Goal: Transaction & Acquisition: Purchase product/service

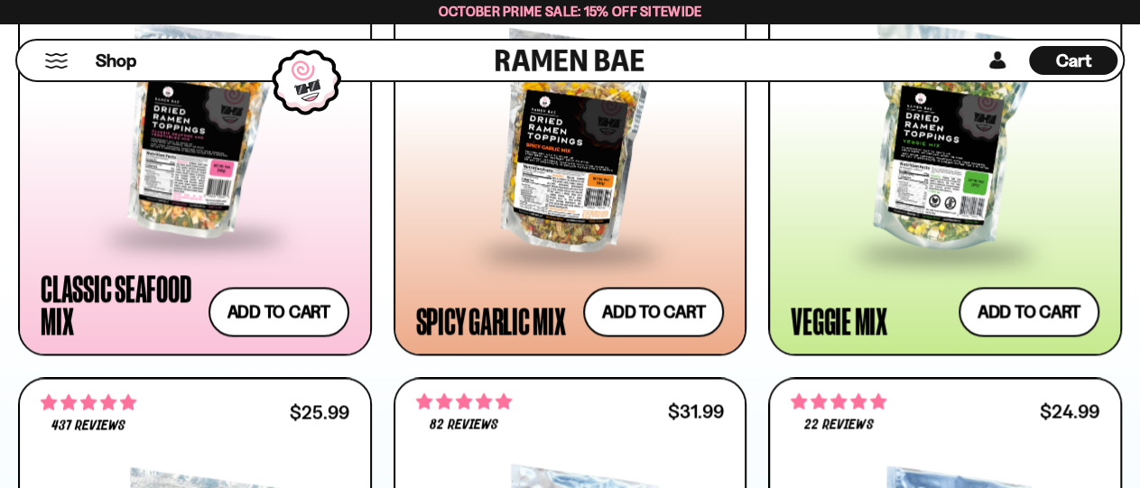
scroll to position [1121, 0]
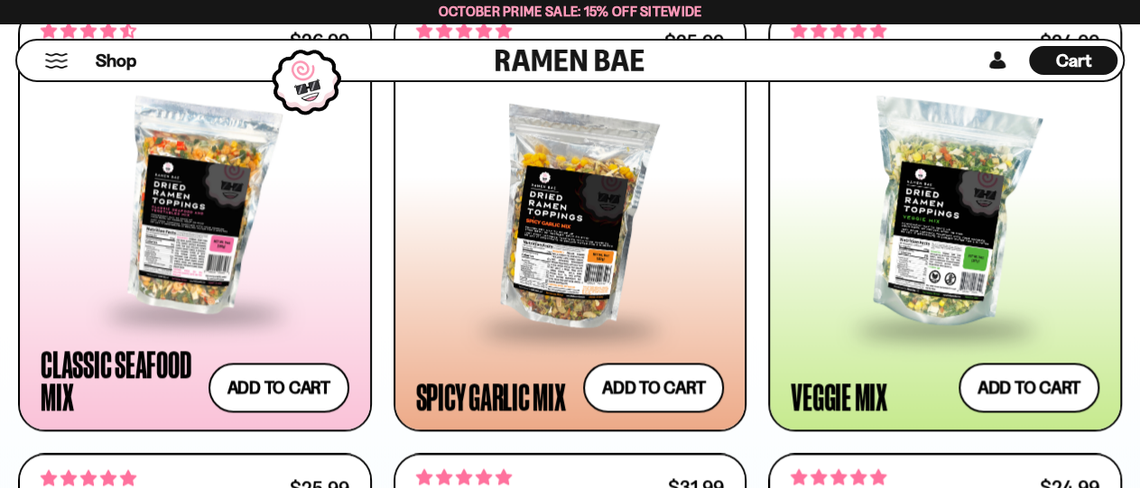
click at [576, 19] on span "October Prime Sale: 15% off Sitewide" at bounding box center [571, 11] width 264 height 17
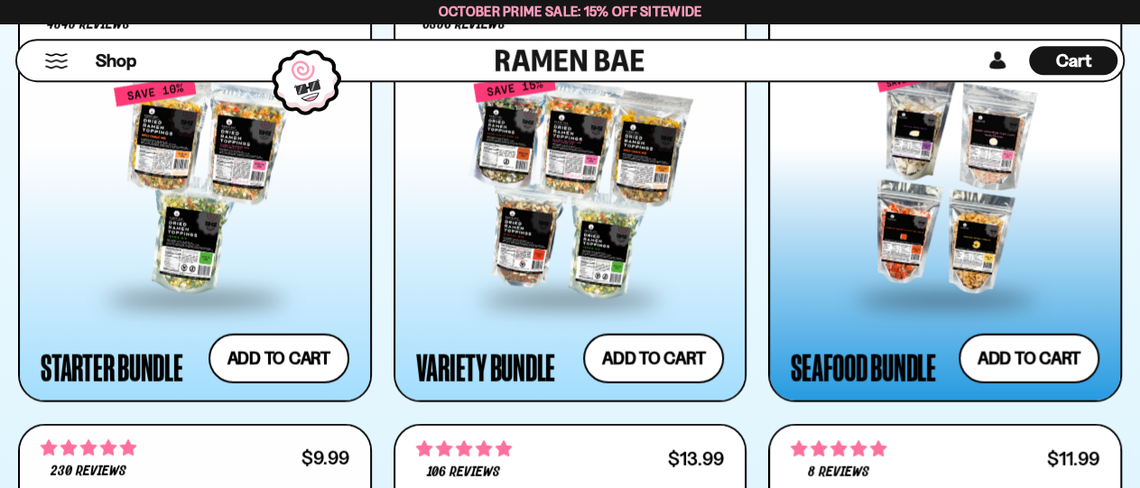
scroll to position [1985, 0]
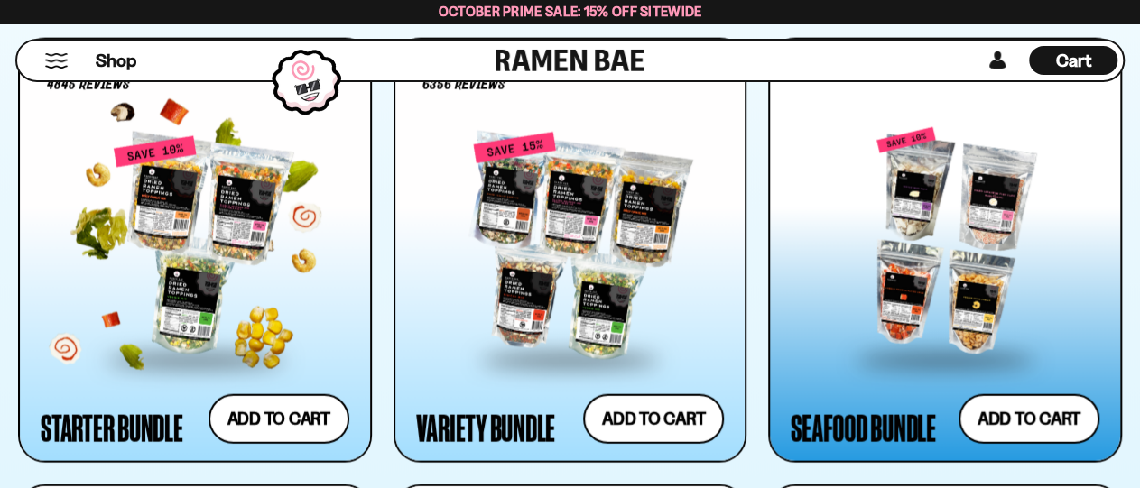
click at [246, 293] on div at bounding box center [195, 246] width 309 height 222
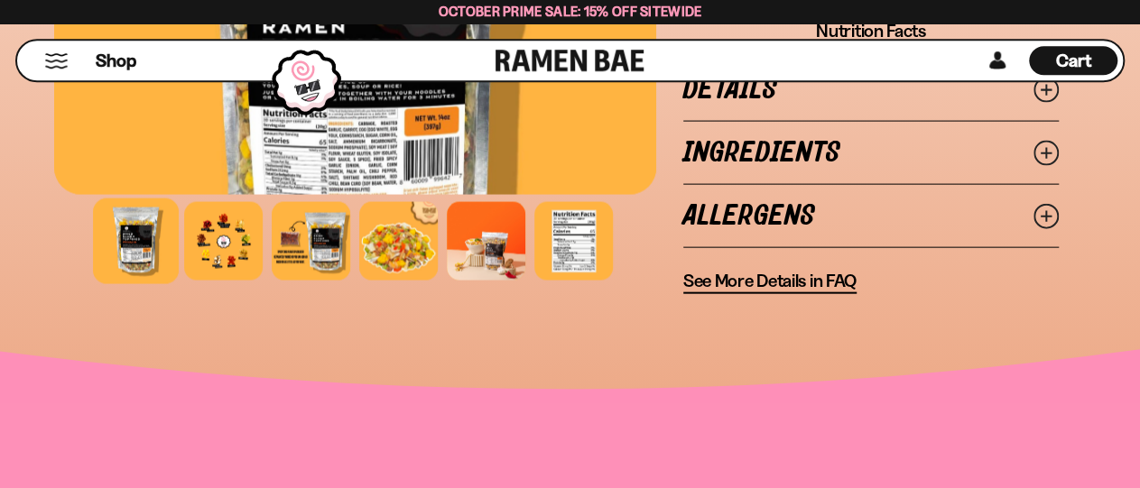
scroll to position [1891, 0]
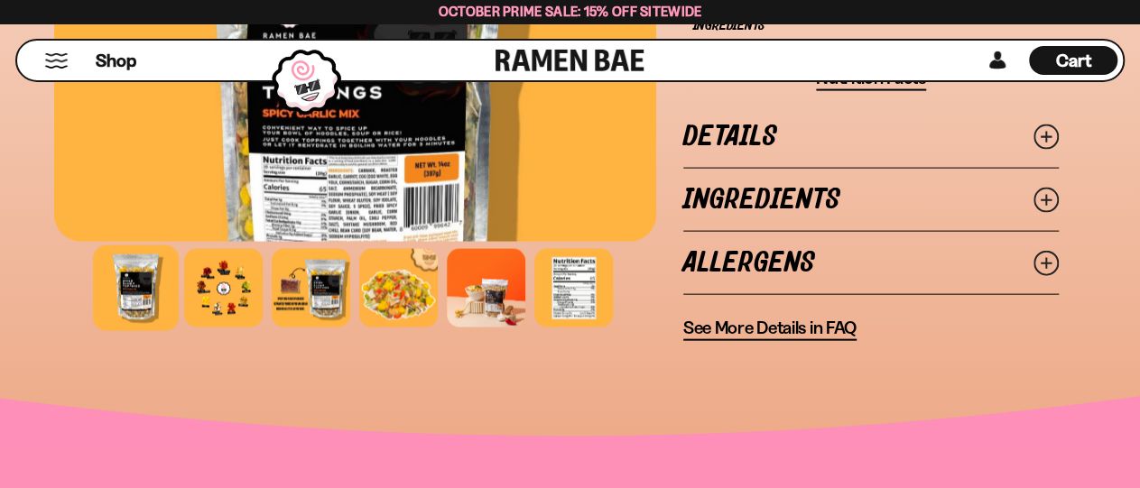
click at [956, 147] on link "Details" at bounding box center [871, 137] width 376 height 62
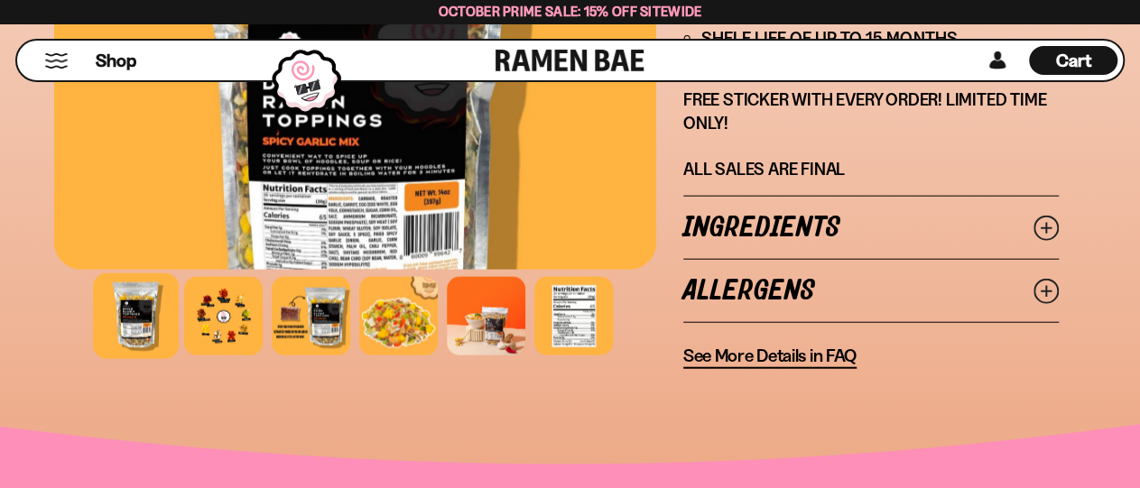
scroll to position [2096, 0]
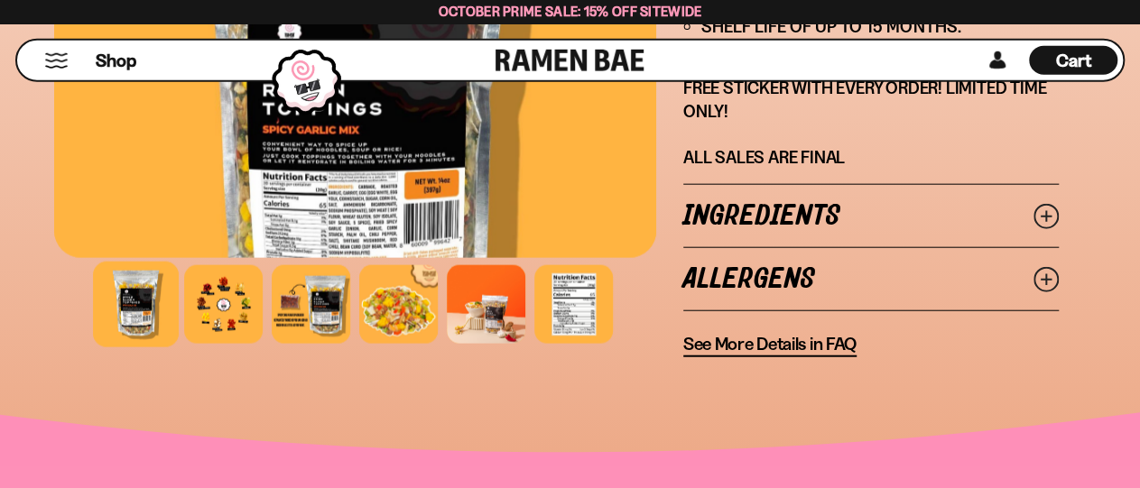
click at [1032, 228] on link "Ingredients" at bounding box center [871, 216] width 376 height 62
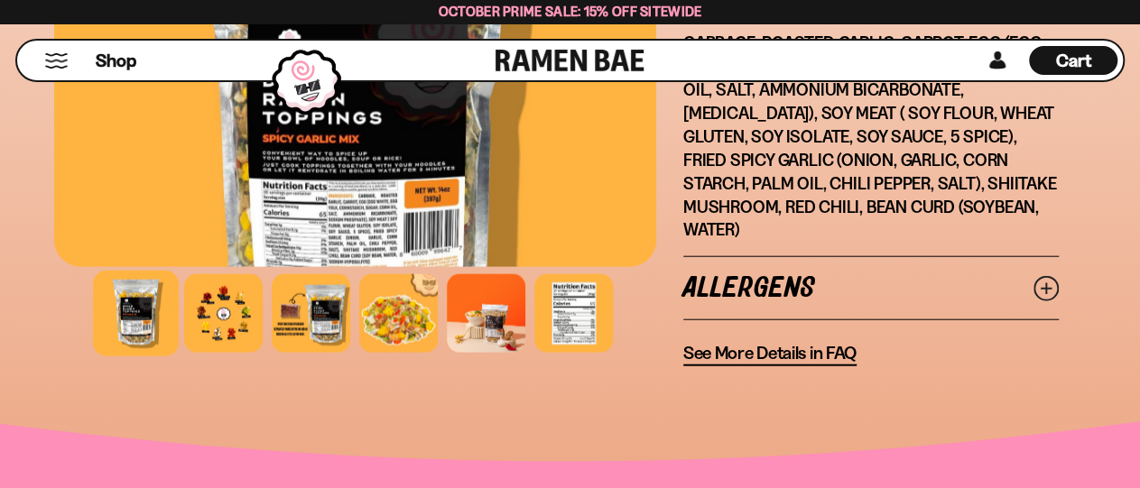
click at [1029, 288] on link "Allergens" at bounding box center [871, 288] width 376 height 62
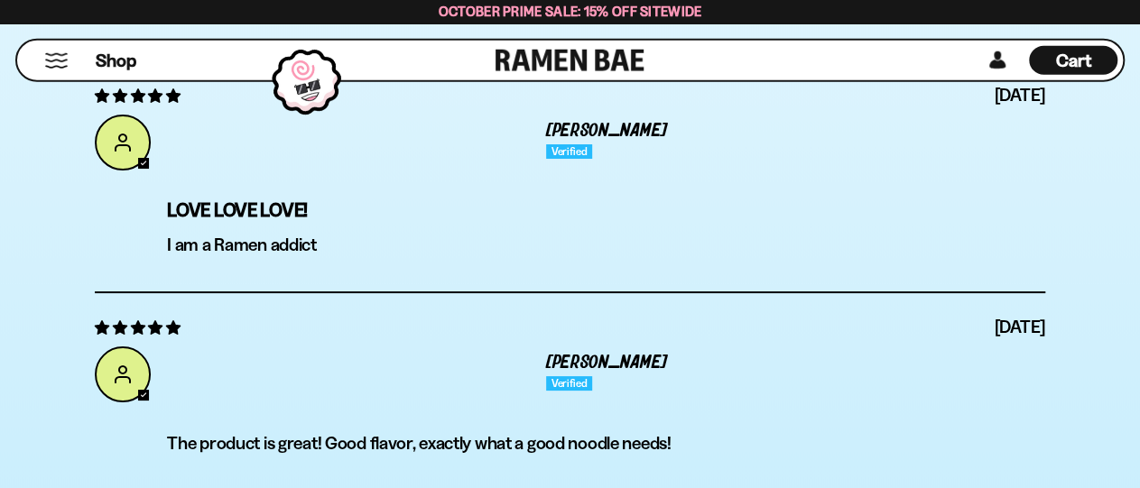
scroll to position [6269, 0]
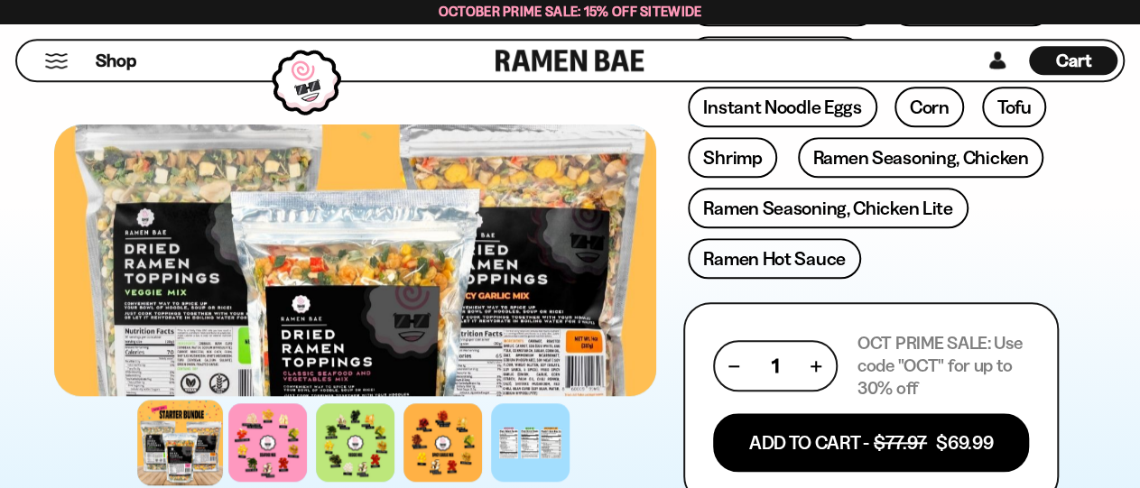
scroll to position [758, 0]
